Goal: Information Seeking & Learning: Learn about a topic

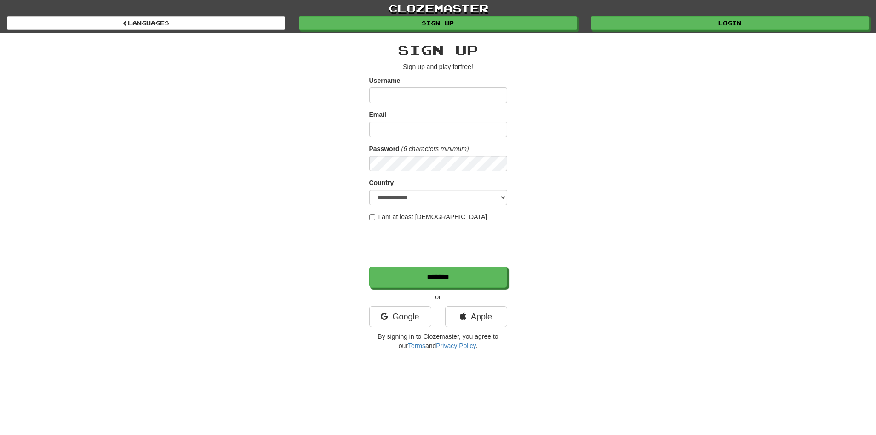
click at [401, 97] on input "Username" at bounding box center [438, 95] width 138 height 16
click at [408, 103] on form "**********" at bounding box center [438, 182] width 138 height 212
drag, startPoint x: 216, startPoint y: 12, endPoint x: 214, endPoint y: 18, distance: 6.7
click at [215, 13] on link "clozemaster" at bounding box center [438, 8] width 876 height 16
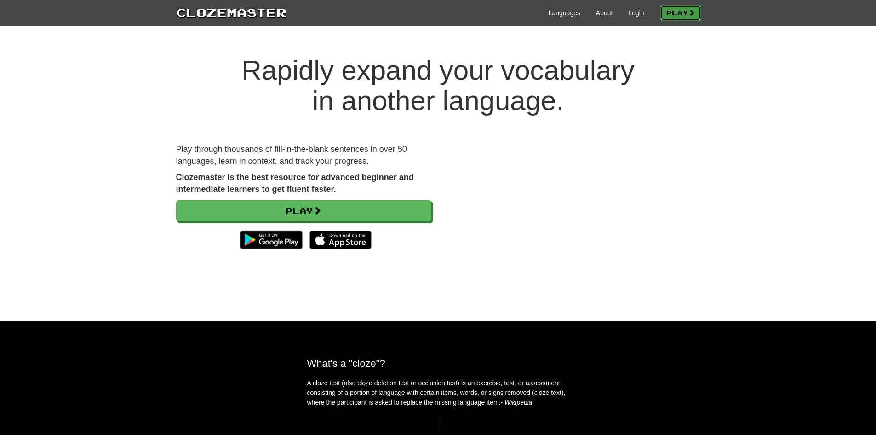
click at [675, 16] on link "Play" at bounding box center [680, 13] width 40 height 16
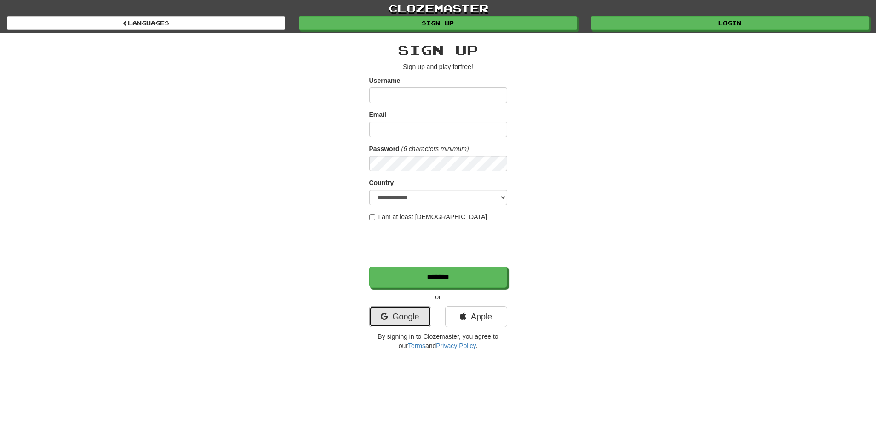
click at [402, 310] on link "Google" at bounding box center [400, 316] width 62 height 21
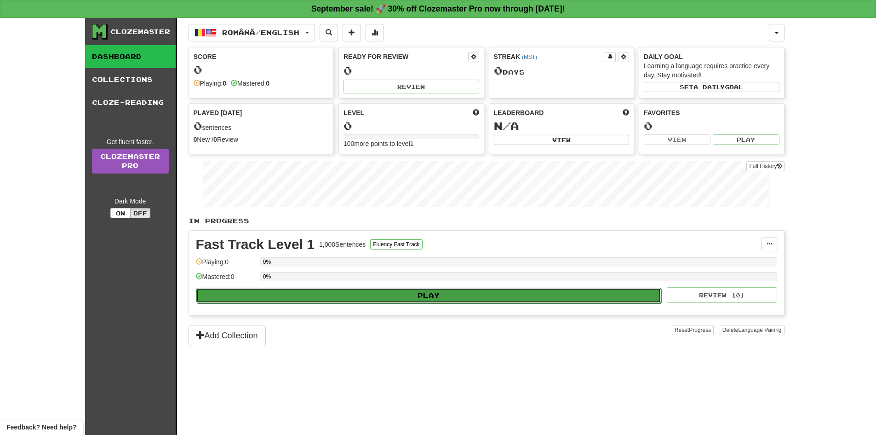
click at [351, 300] on button "Play" at bounding box center [428, 295] width 465 height 16
select select "**"
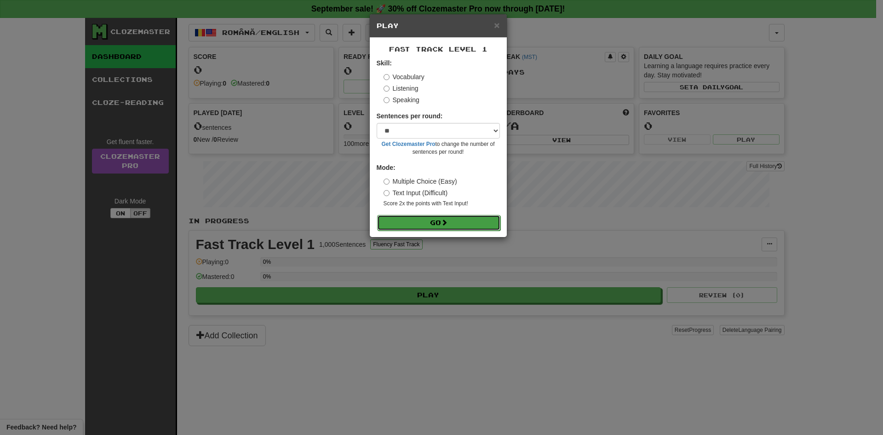
click at [464, 225] on button "Go" at bounding box center [438, 223] width 123 height 16
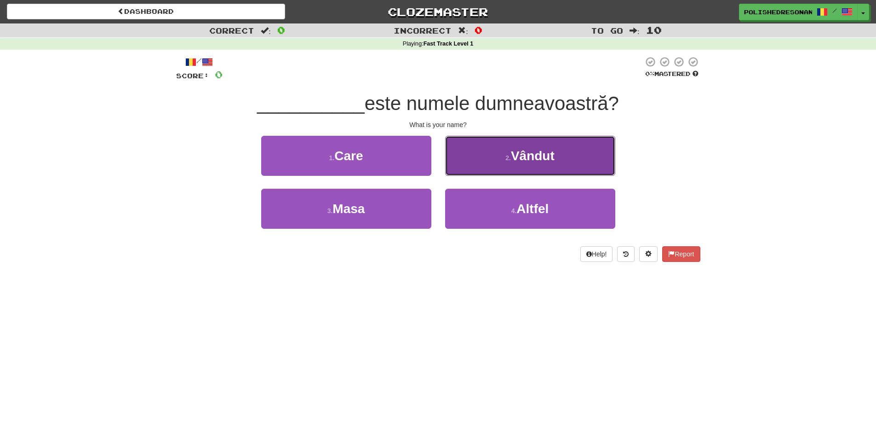
click at [528, 138] on button "2 . [GEOGRAPHIC_DATA]" at bounding box center [530, 156] width 170 height 40
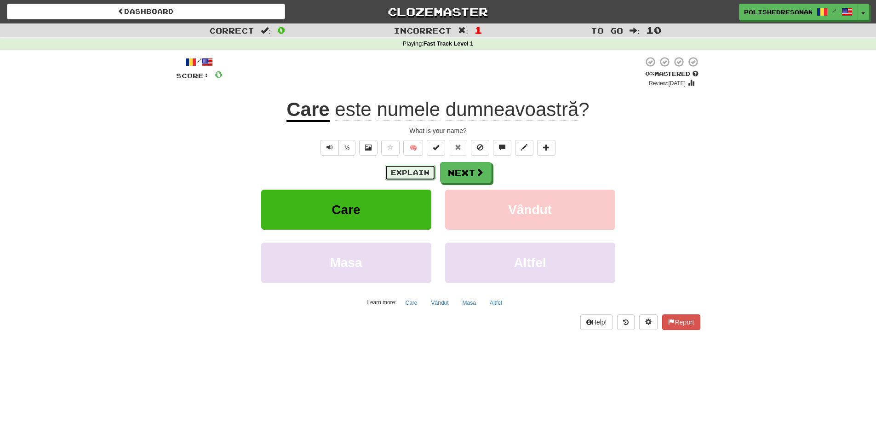
click at [415, 170] on button "Explain" at bounding box center [410, 173] width 51 height 16
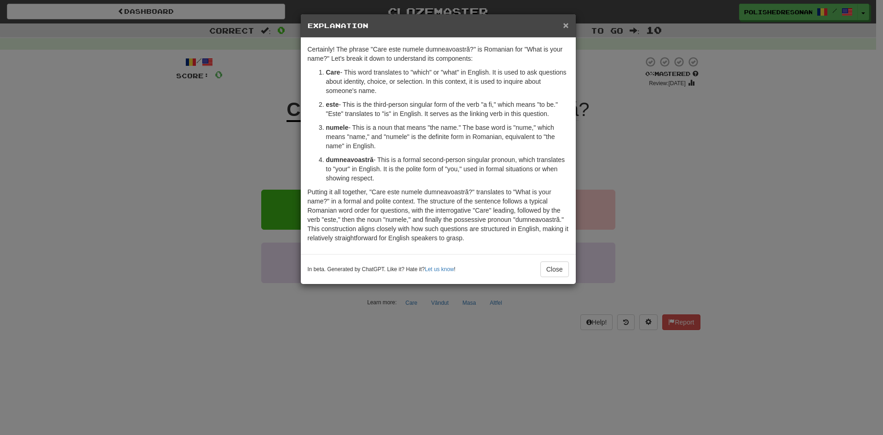
click at [564, 25] on span "×" at bounding box center [566, 25] width 6 height 11
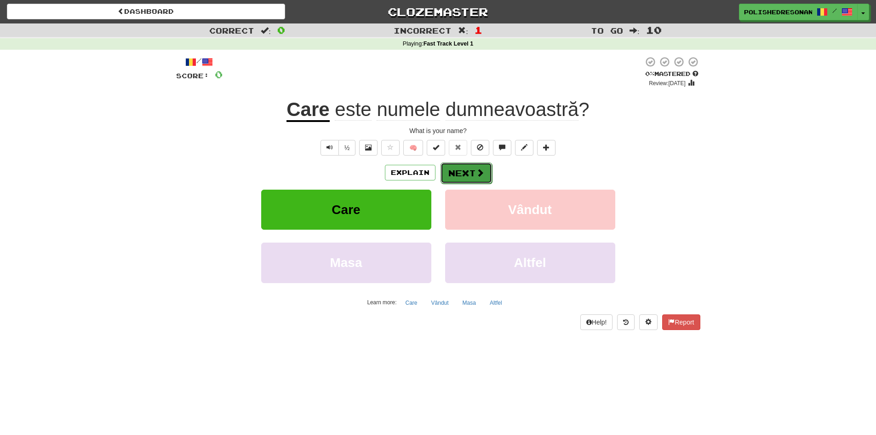
click at [472, 171] on button "Next" at bounding box center [465, 172] width 51 height 21
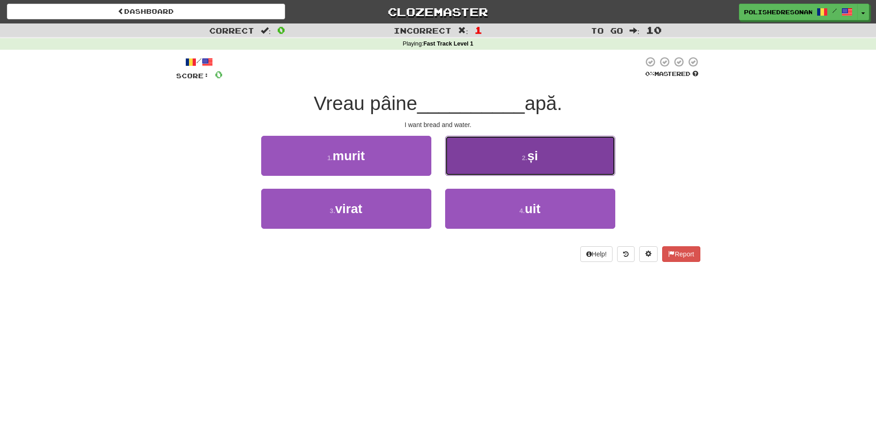
click at [519, 151] on button "2 . și" at bounding box center [530, 156] width 170 height 40
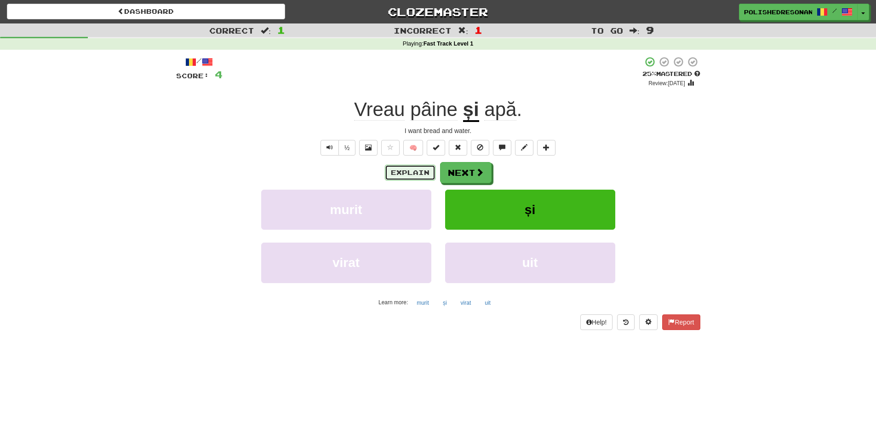
click at [416, 172] on button "Explain" at bounding box center [410, 173] width 51 height 16
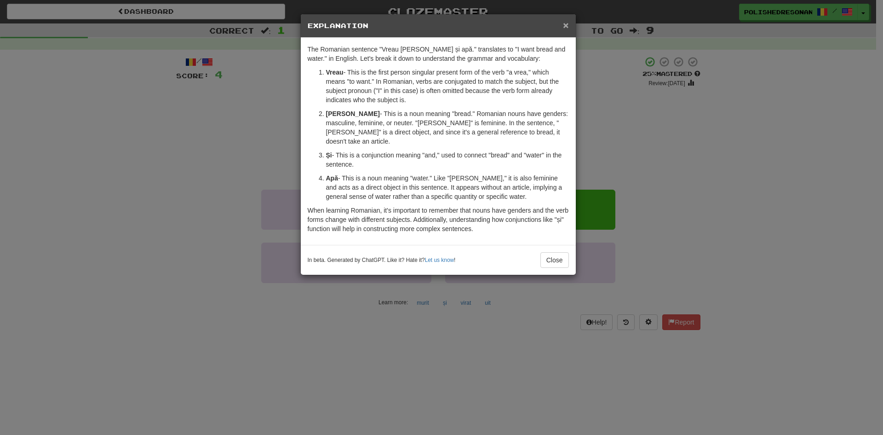
click at [564, 23] on span "×" at bounding box center [566, 25] width 6 height 11
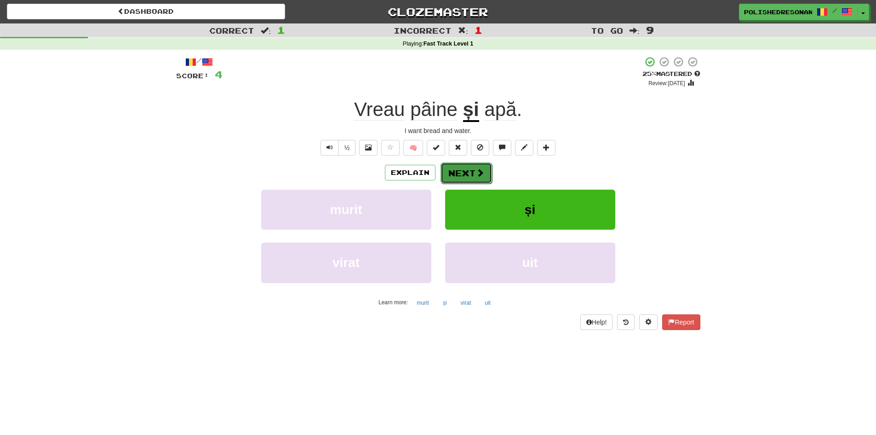
click at [472, 168] on button "Next" at bounding box center [465, 172] width 51 height 21
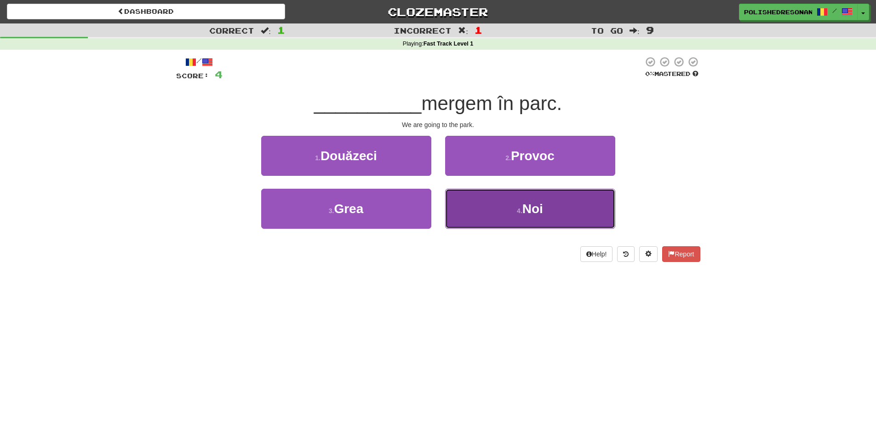
click at [513, 200] on button "4 . [GEOGRAPHIC_DATA]" at bounding box center [530, 209] width 170 height 40
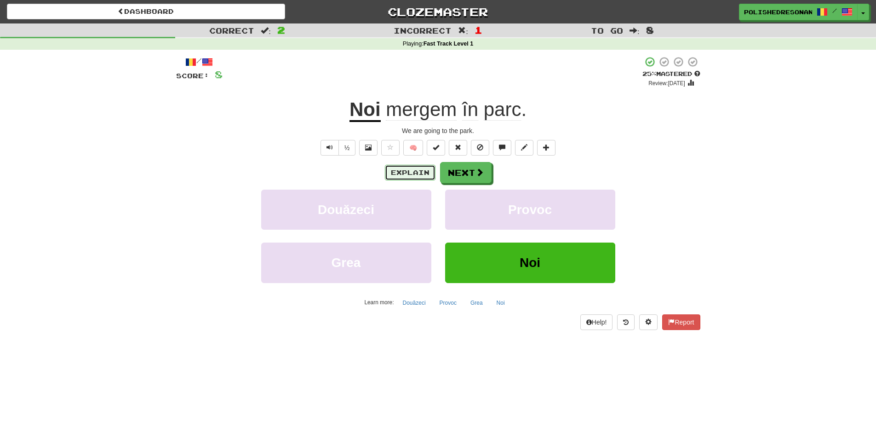
click at [398, 176] on button "Explain" at bounding box center [410, 173] width 51 height 16
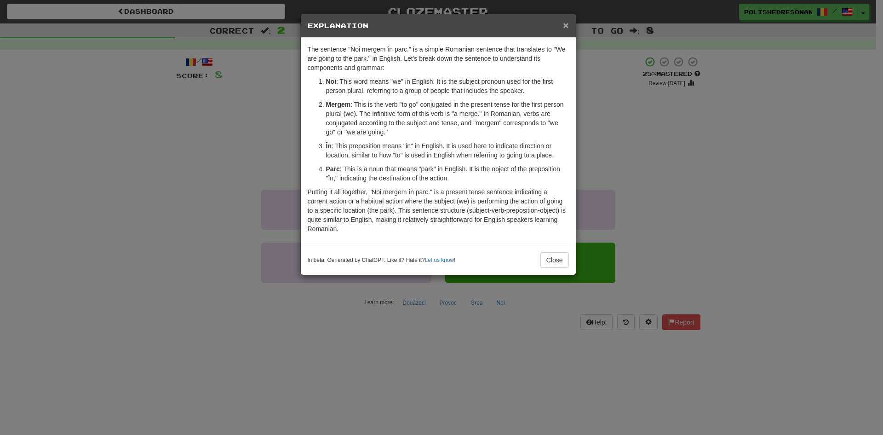
click at [567, 27] on span "×" at bounding box center [566, 25] width 6 height 11
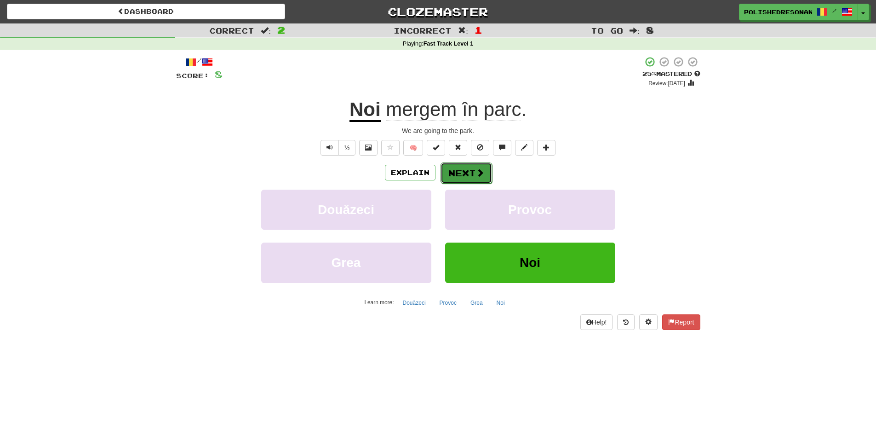
click at [464, 171] on button "Next" at bounding box center [465, 172] width 51 height 21
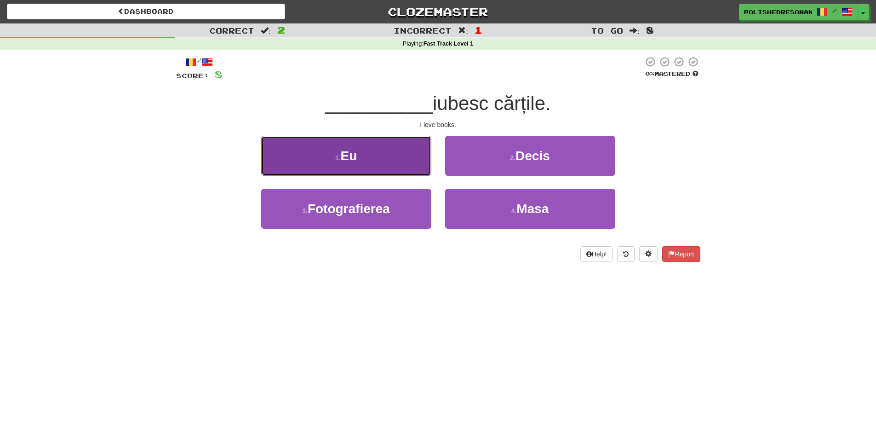
click at [391, 145] on button "1 . Eu" at bounding box center [346, 156] width 170 height 40
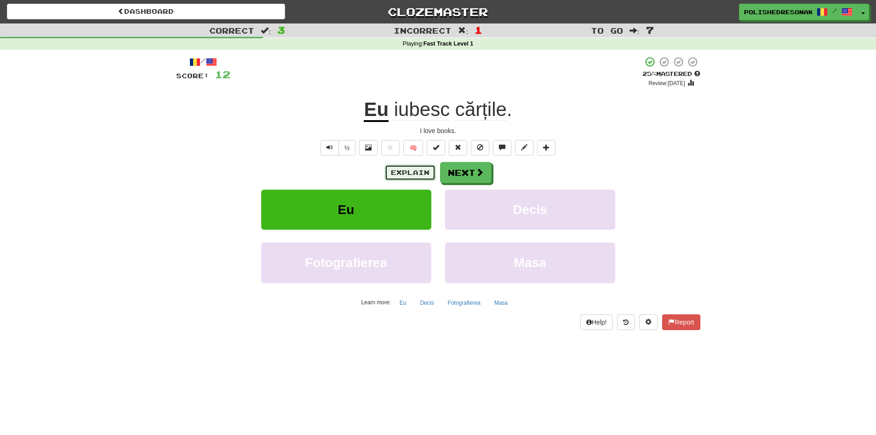
click at [399, 171] on button "Explain" at bounding box center [410, 173] width 51 height 16
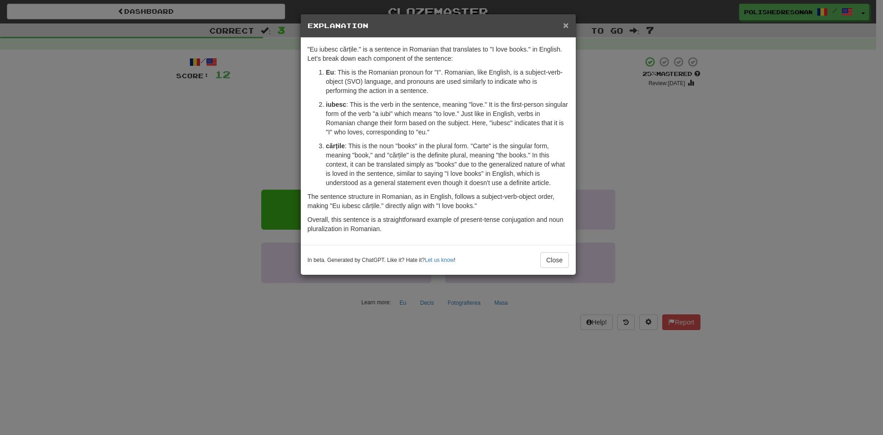
click at [565, 21] on span "×" at bounding box center [566, 25] width 6 height 11
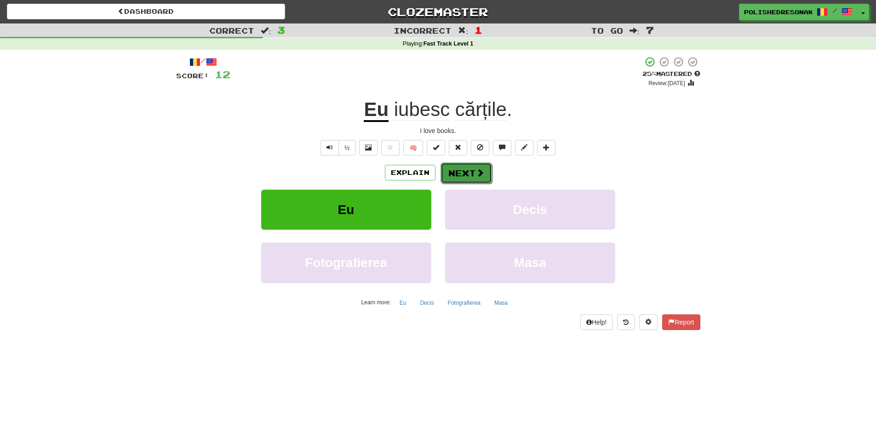
click at [478, 177] on span at bounding box center [480, 172] width 8 height 8
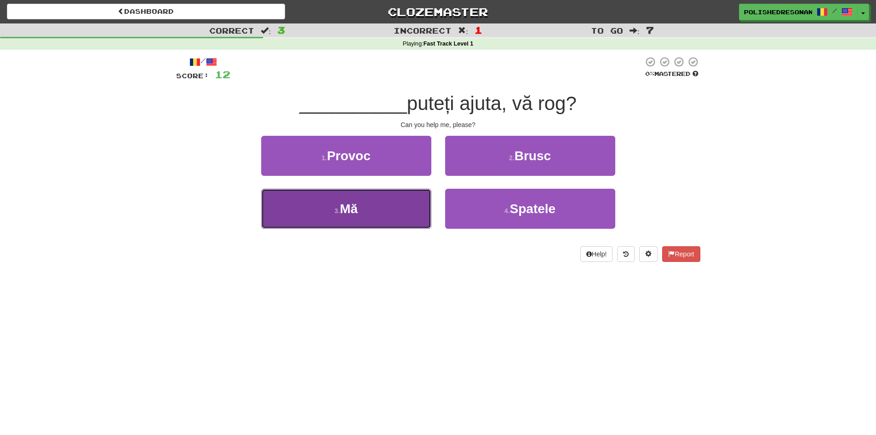
click at [413, 221] on button "3 . Mă" at bounding box center [346, 209] width 170 height 40
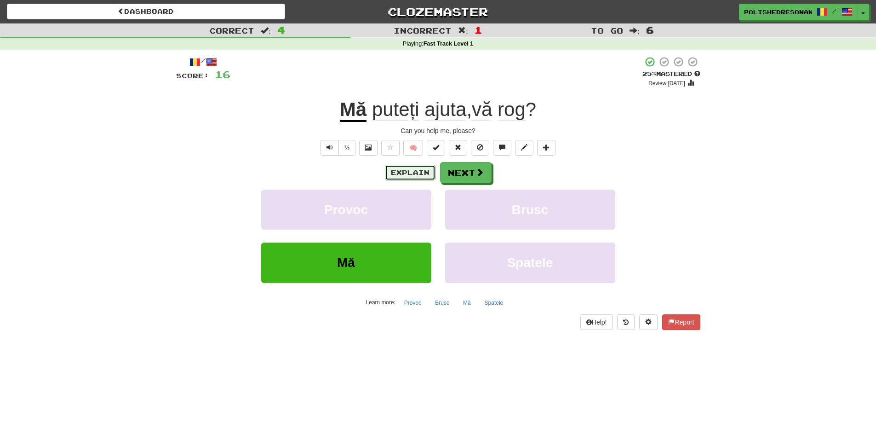
click at [408, 176] on button "Explain" at bounding box center [410, 173] width 51 height 16
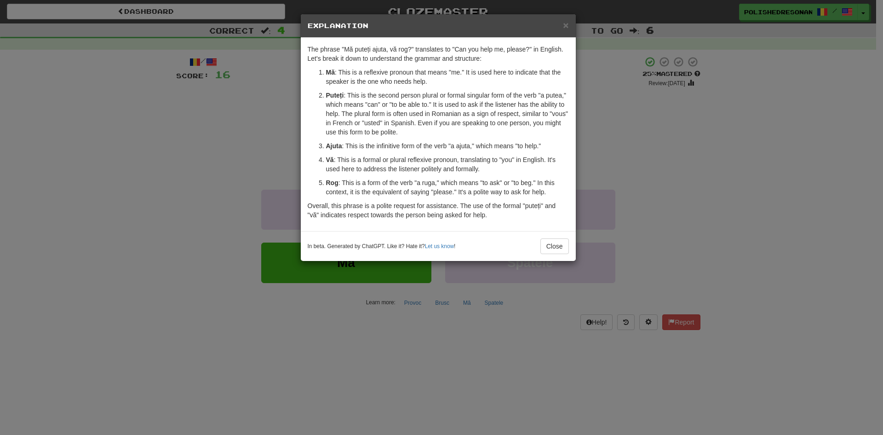
click at [573, 23] on div "× Explanation" at bounding box center [438, 25] width 275 height 23
click at [568, 24] on span "×" at bounding box center [566, 25] width 6 height 11
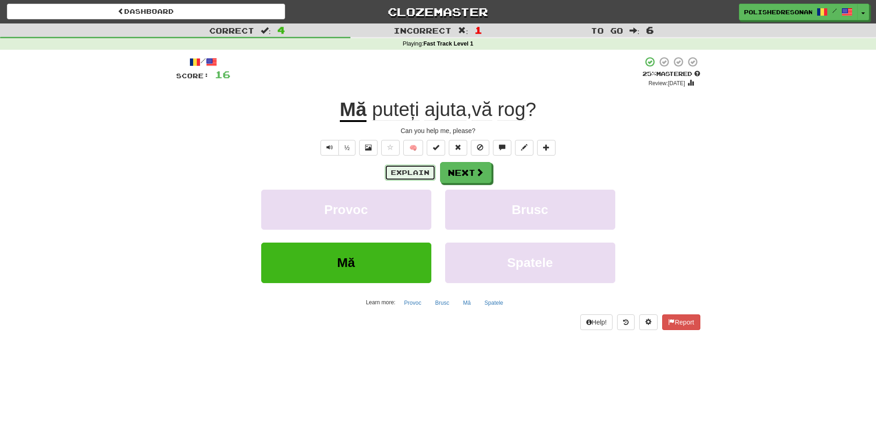
click at [402, 171] on button "Explain" at bounding box center [410, 173] width 51 height 16
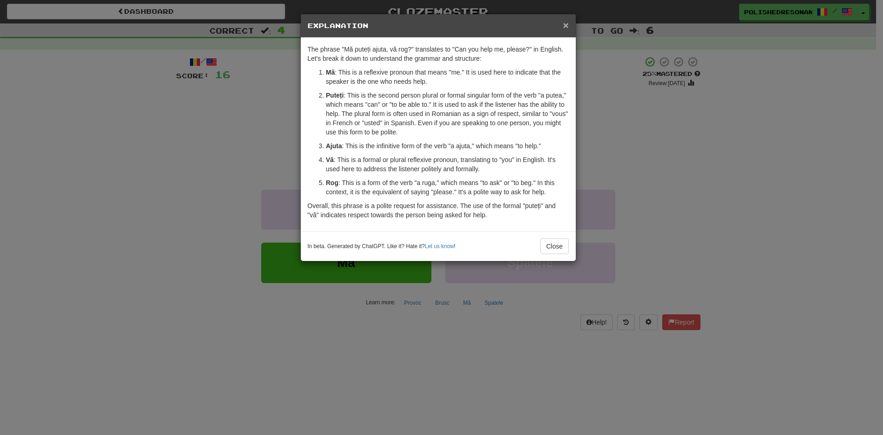
click at [565, 25] on span "×" at bounding box center [566, 25] width 6 height 11
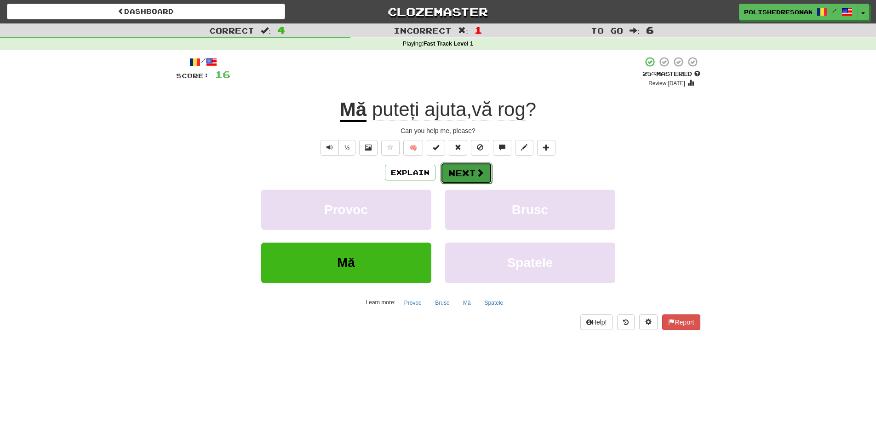
click at [465, 167] on button "Next" at bounding box center [465, 172] width 51 height 21
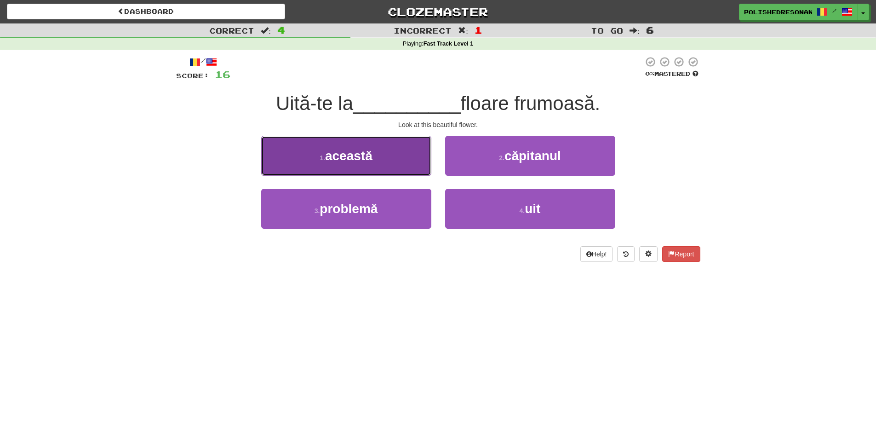
click at [413, 159] on button "1 . această" at bounding box center [346, 156] width 170 height 40
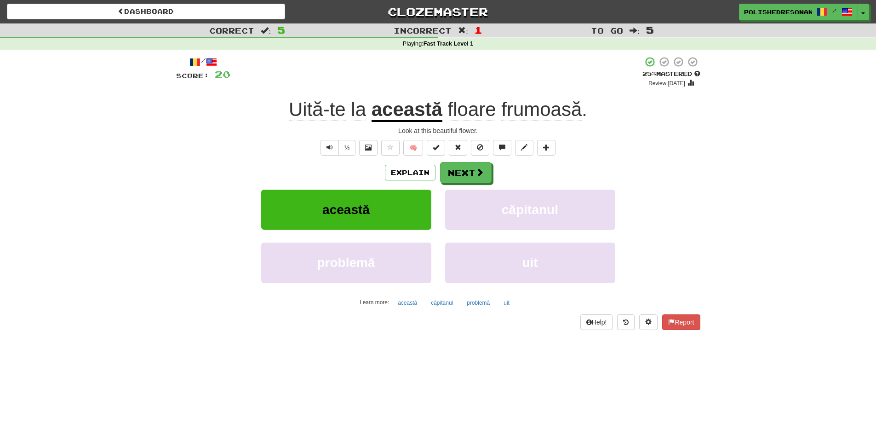
click at [405, 111] on u "această" at bounding box center [407, 109] width 71 height 23
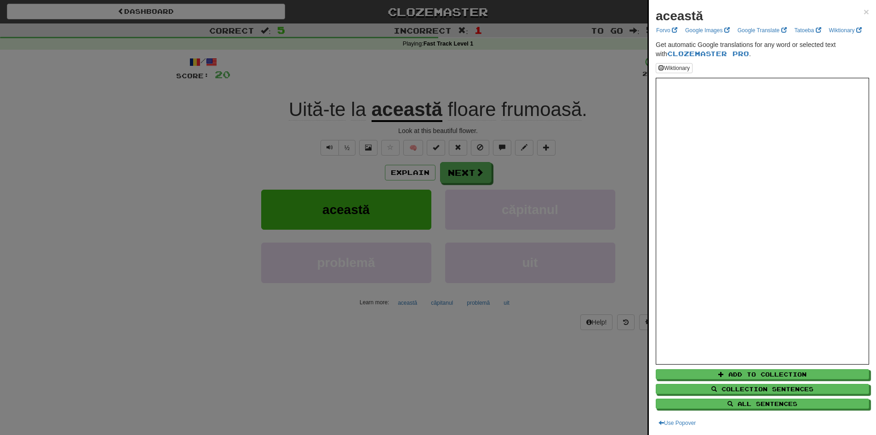
click at [508, 104] on div at bounding box center [438, 217] width 876 height 435
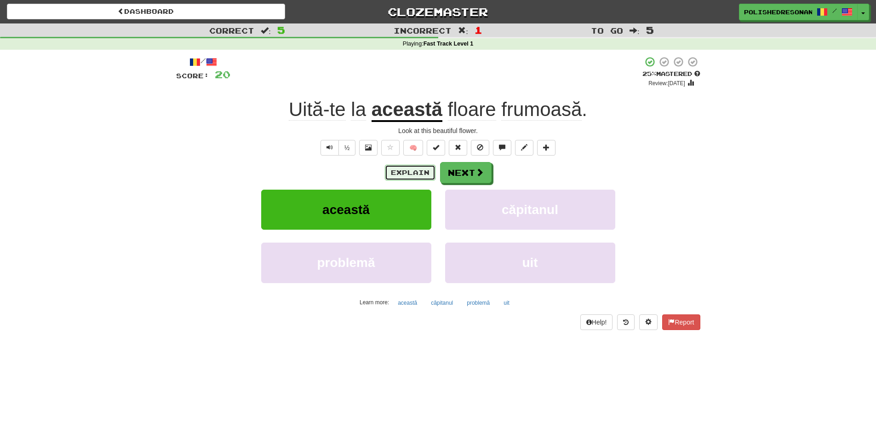
click at [417, 171] on button "Explain" at bounding box center [410, 173] width 51 height 16
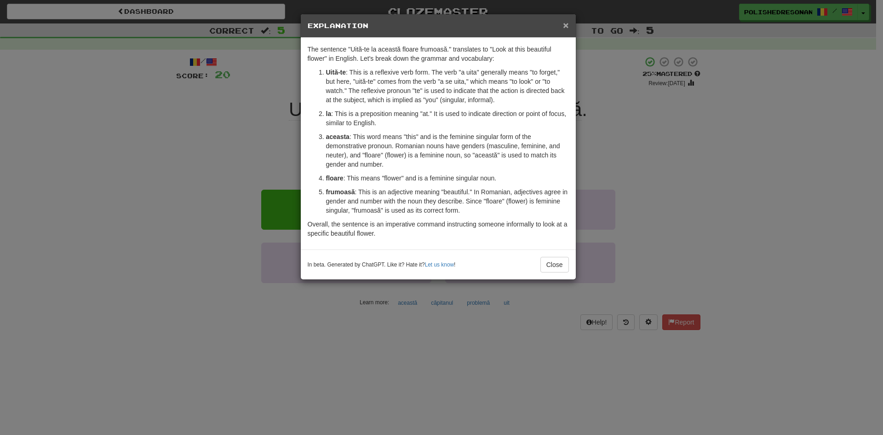
click at [566, 24] on span "×" at bounding box center [566, 25] width 6 height 11
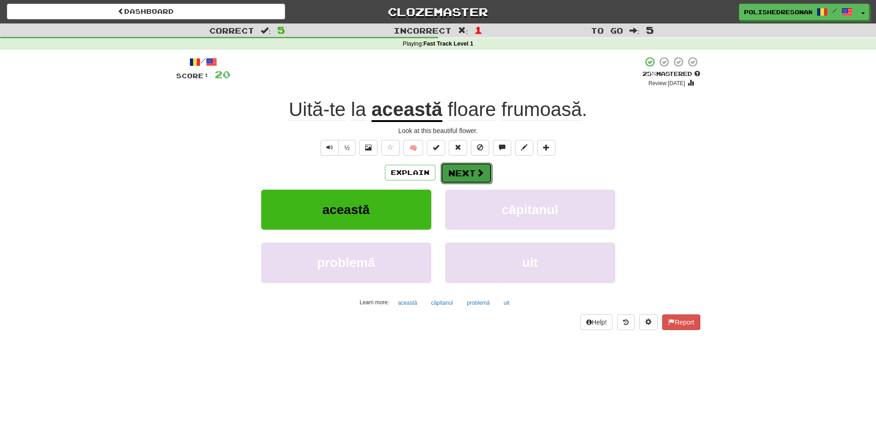
click at [461, 175] on button "Next" at bounding box center [465, 172] width 51 height 21
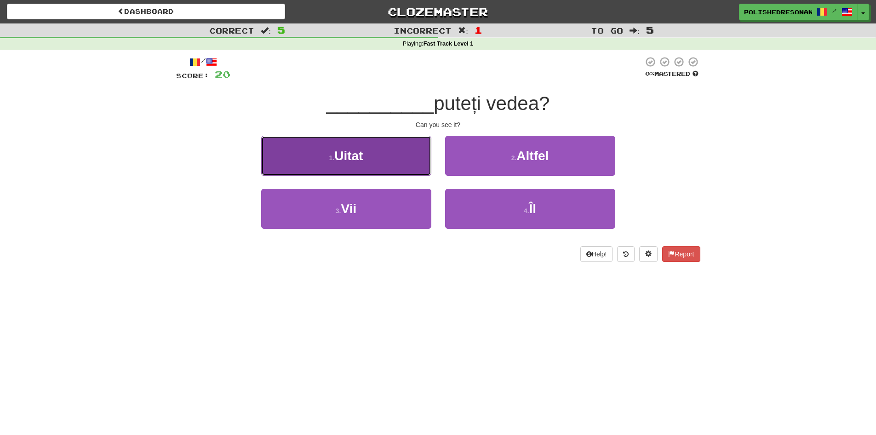
click at [368, 145] on button "1 . Uitat" at bounding box center [346, 156] width 170 height 40
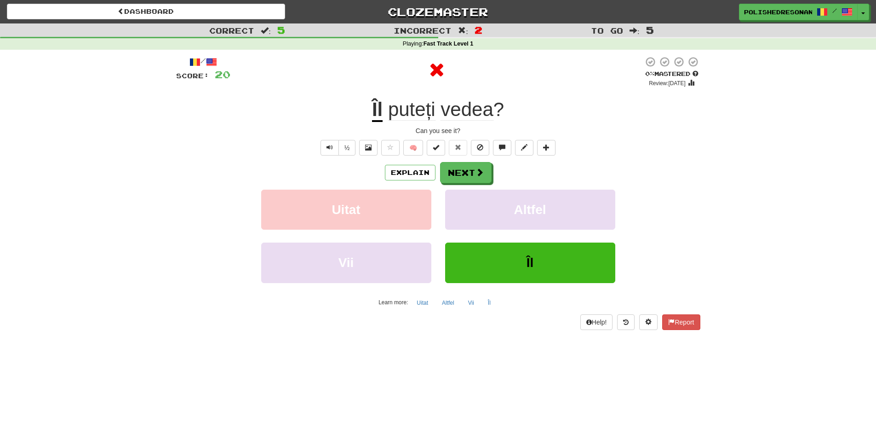
click at [406, 163] on div "Explain Next" at bounding box center [438, 172] width 524 height 21
click at [406, 170] on button "Explain" at bounding box center [410, 173] width 51 height 16
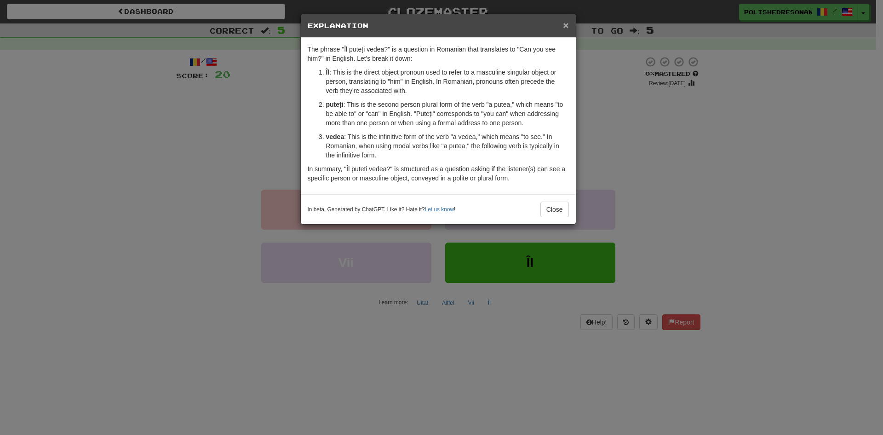
click at [566, 23] on span "×" at bounding box center [566, 25] width 6 height 11
